Goal: Transaction & Acquisition: Subscribe to service/newsletter

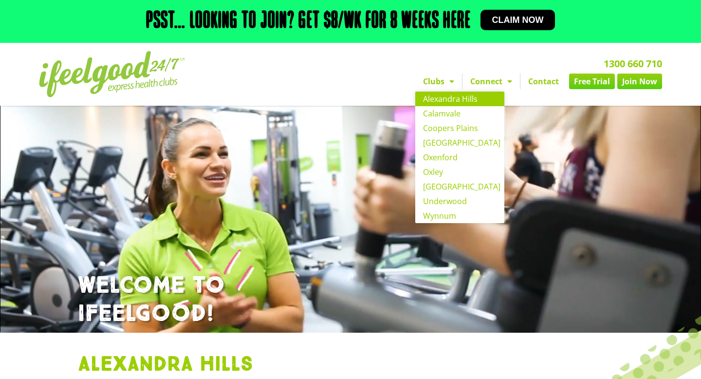
click at [633, 80] on link "Join Now" at bounding box center [639, 81] width 45 height 16
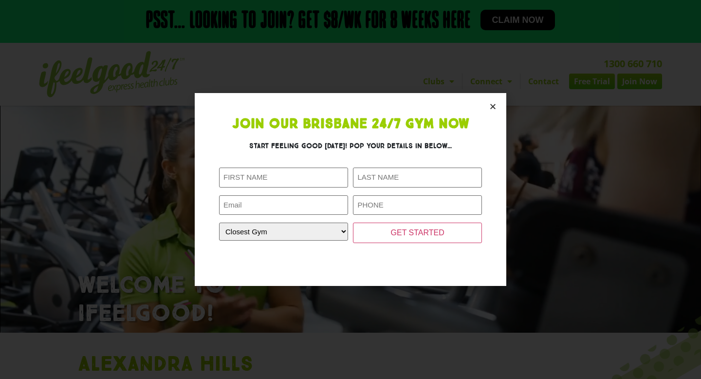
click at [493, 104] on icon "Close" at bounding box center [492, 106] width 7 height 7
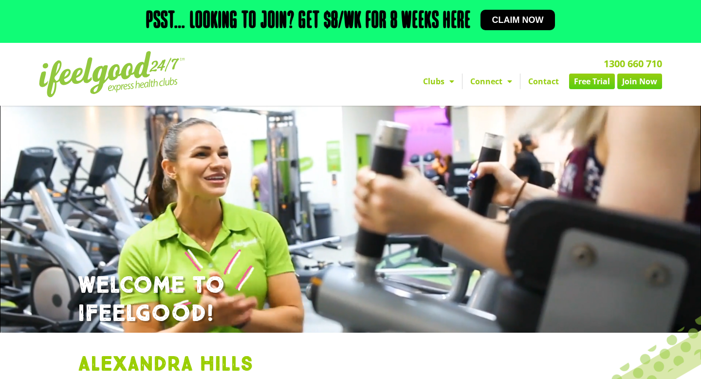
click at [508, 9] on div "Psst… Looking to join? Get $8/wk for 8 weeks here Claim now" at bounding box center [350, 21] width 623 height 33
click at [512, 18] on span "Claim now" at bounding box center [518, 20] width 52 height 9
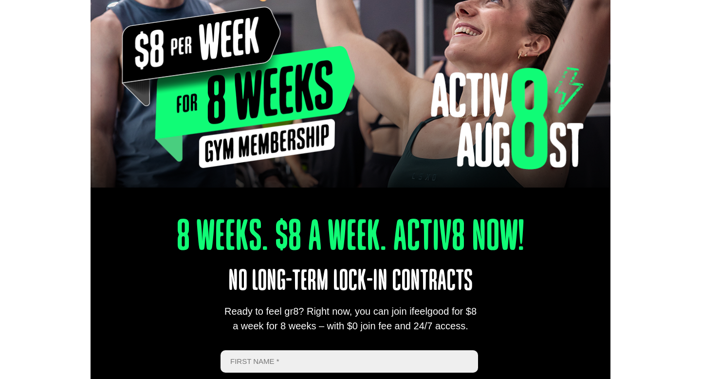
scroll to position [154, 0]
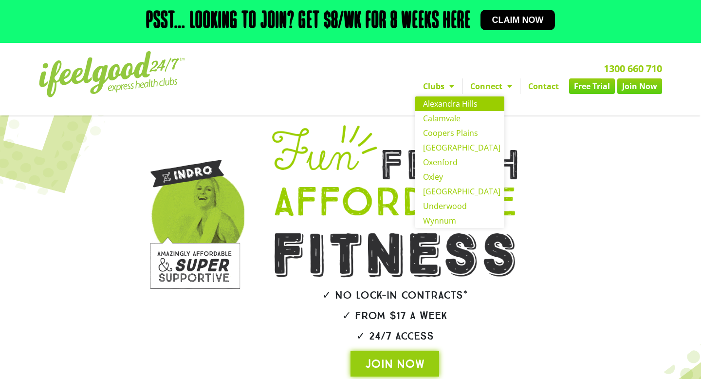
click at [454, 100] on link "Alexandra Hills" at bounding box center [459, 103] width 89 height 15
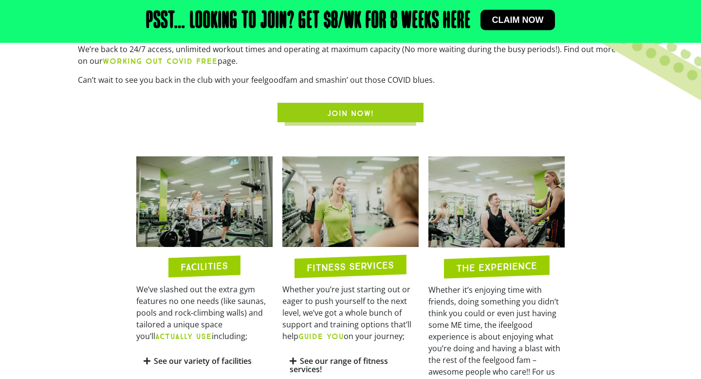
scroll to position [411, 0]
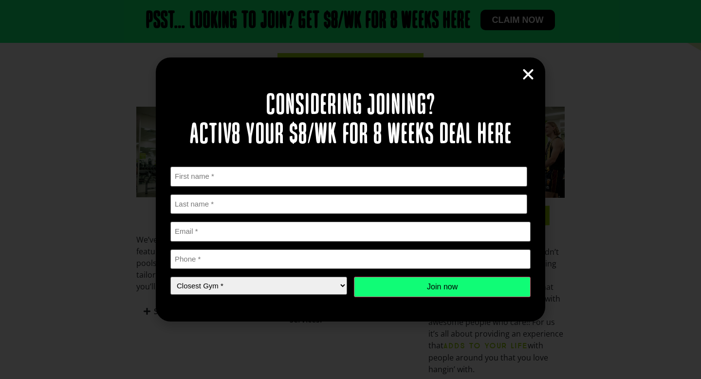
click at [524, 70] on icon "Close" at bounding box center [528, 74] width 15 height 15
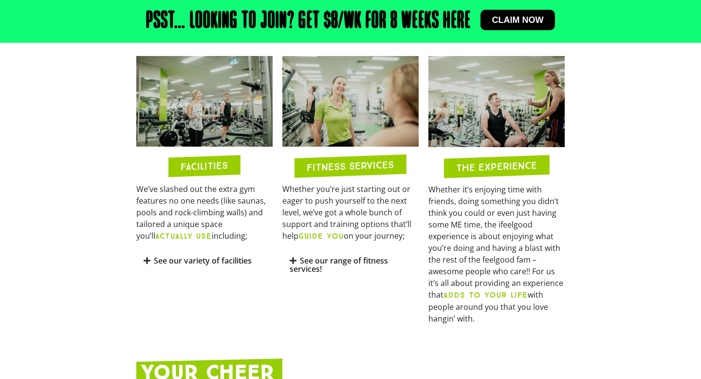
scroll to position [463, 0]
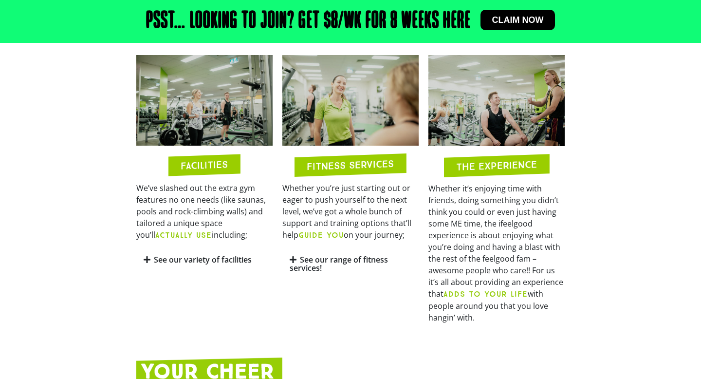
click at [200, 260] on link "See our variety of facilities" at bounding box center [203, 259] width 98 height 11
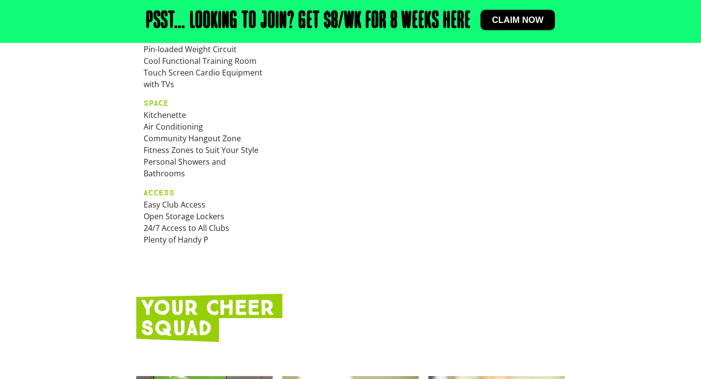
scroll to position [758, 0]
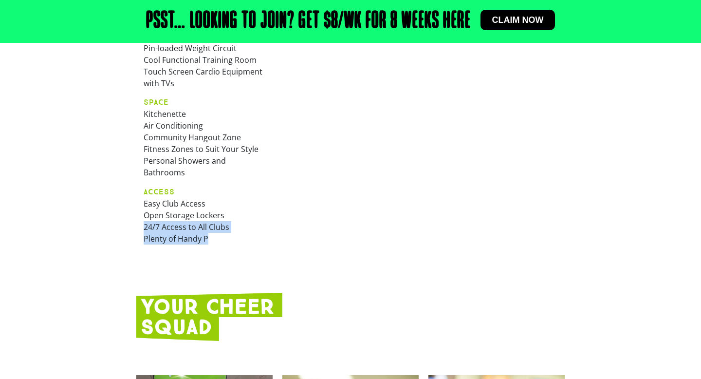
drag, startPoint x: 144, startPoint y: 224, endPoint x: 244, endPoint y: 231, distance: 101.0
click at [244, 231] on p "ACCESS Easy Club Access Open Storage Lockers 24/7 Access to All Clubs Plenty of…" at bounding box center [205, 214] width 122 height 59
click at [227, 223] on p "ACCESS Easy Club Access Open Storage Lockers 24/7 Access to All Clubs Plenty of…" at bounding box center [205, 214] width 122 height 59
drag, startPoint x: 186, startPoint y: 224, endPoint x: 137, endPoint y: 225, distance: 48.7
click at [137, 225] on div "GEAR Platform Power Racks Free weights Dumbbells (Up to 50kg) Pin-loaded Weight…" at bounding box center [204, 117] width 136 height 282
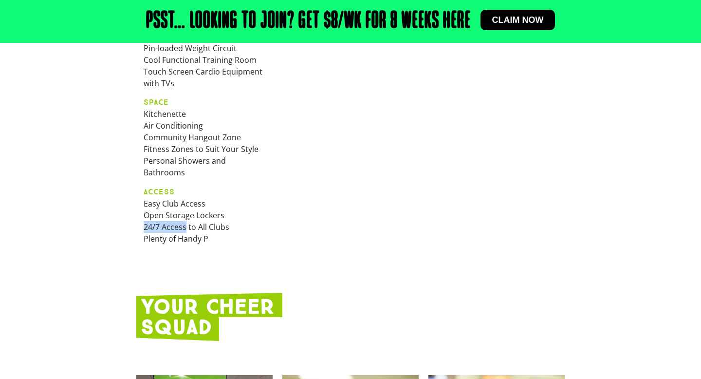
copy p "24/7 Access"
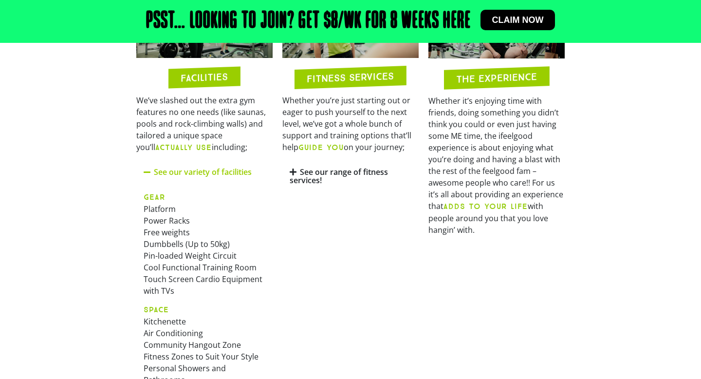
scroll to position [541, 0]
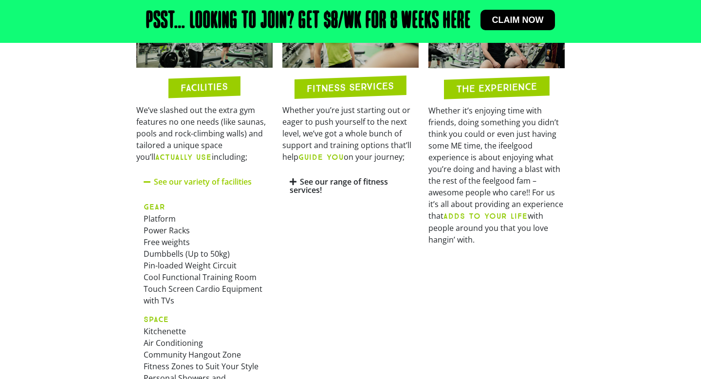
click at [321, 180] on link "See our range of fitness services!" at bounding box center [339, 185] width 98 height 19
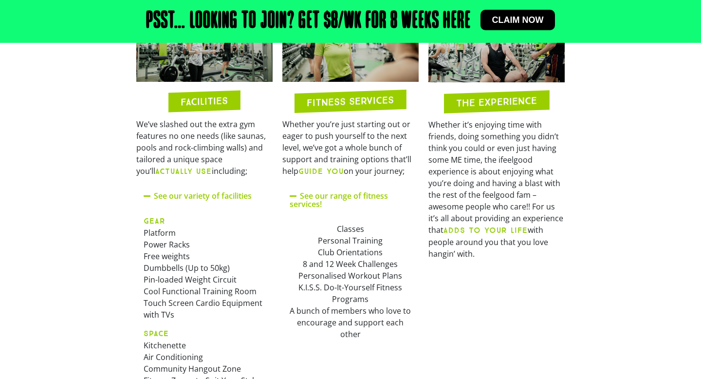
scroll to position [526, 0]
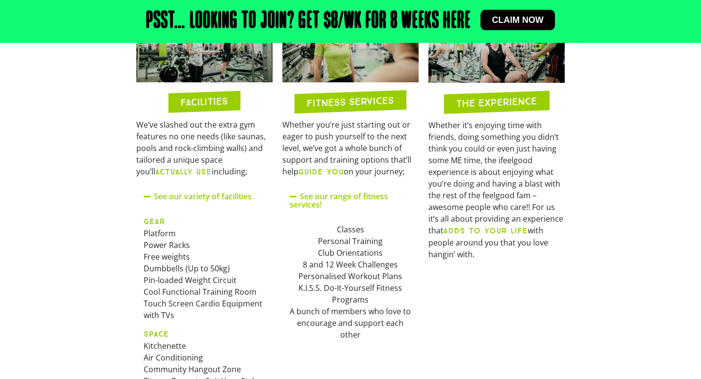
click at [211, 170] on b "ACTUALLY USE" at bounding box center [183, 171] width 56 height 9
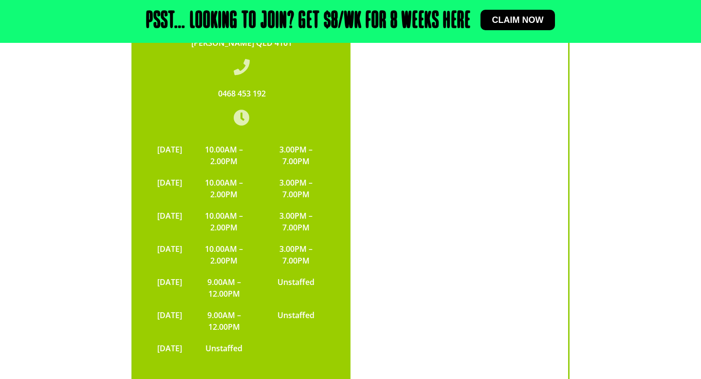
scroll to position [1844, 0]
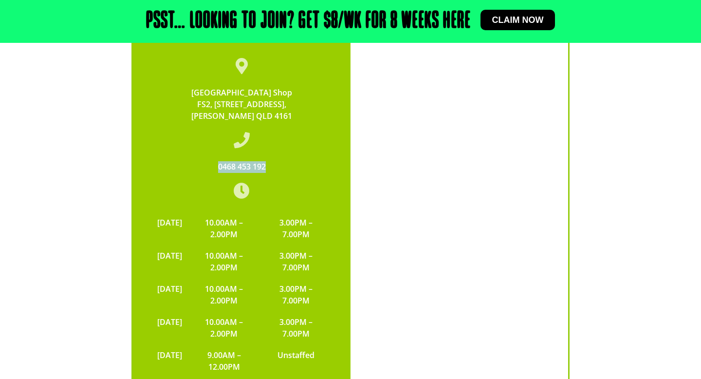
drag, startPoint x: 278, startPoint y: 151, endPoint x: 214, endPoint y: 151, distance: 64.7
click at [214, 161] on div "0468 453 192" at bounding box center [241, 167] width 179 height 12
copy link "0468 453 192"
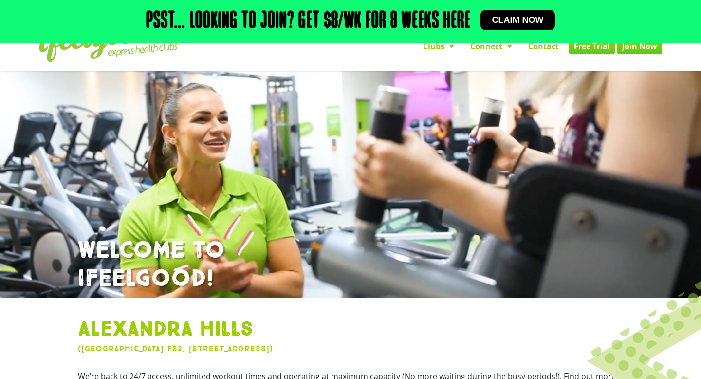
scroll to position [33, 0]
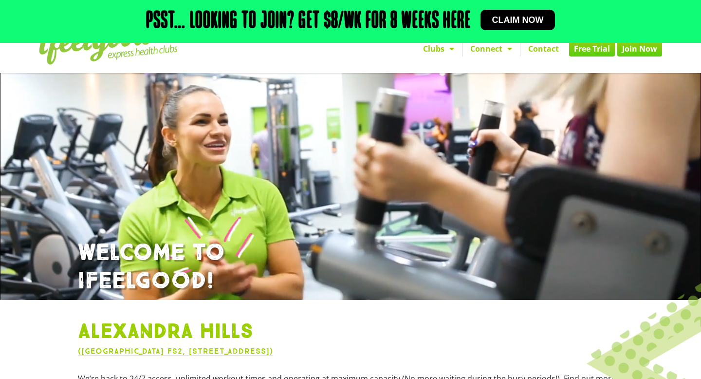
click at [507, 28] on link "Claim now" at bounding box center [517, 20] width 75 height 20
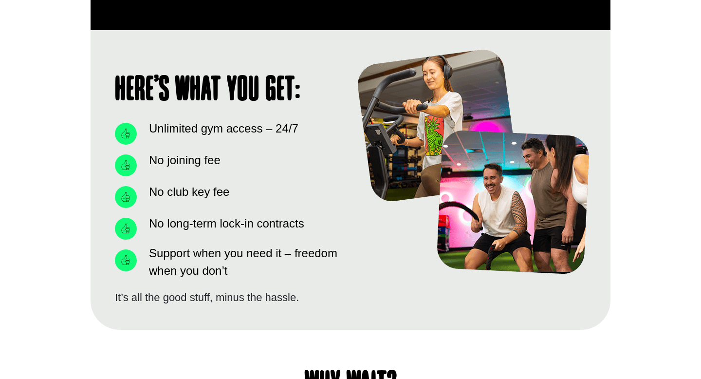
scroll to position [671, 0]
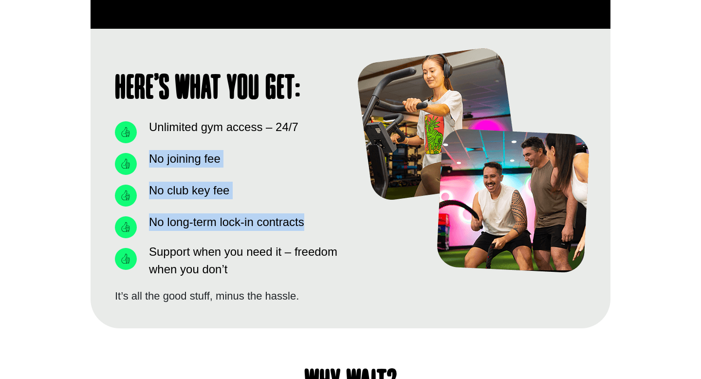
drag, startPoint x: 150, startPoint y: 157, endPoint x: 317, endPoint y: 233, distance: 183.8
click at [317, 233] on ul "Unlimited gym access – 24/7 No joining fee No club key fee No long-term lock-in…" at bounding box center [228, 197] width 226 height 162
copy ul "No joining fee No club key fee No long-term lock-in contracts"
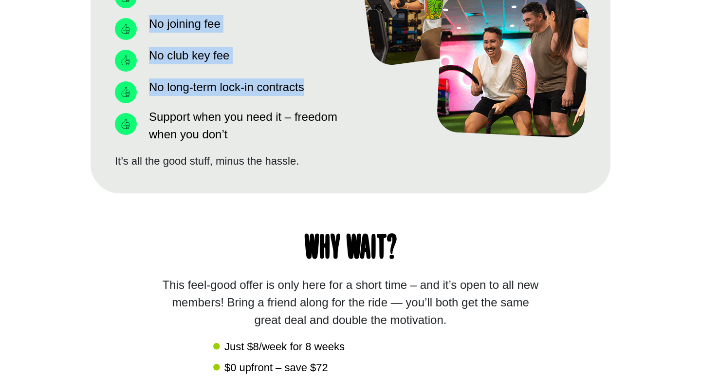
scroll to position [934, 0]
